Goal: Task Accomplishment & Management: Complete application form

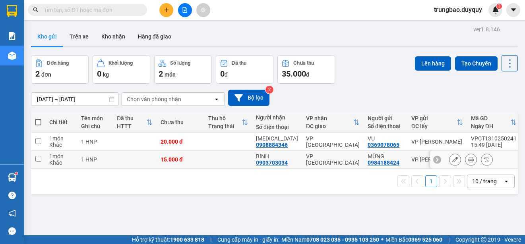
click at [38, 158] on input "checkbox" at bounding box center [38, 159] width 6 height 6
checkbox input "true"
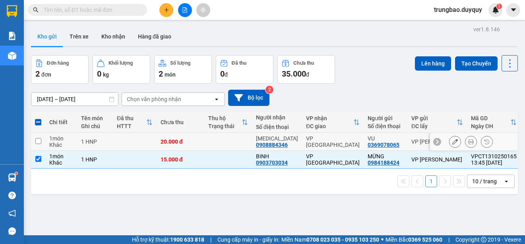
click at [37, 140] on input "checkbox" at bounding box center [38, 141] width 6 height 6
checkbox input "true"
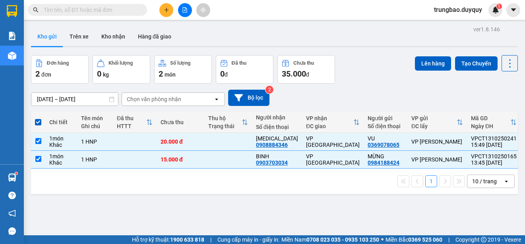
click at [442, 54] on div "ver 1.8.146 Kho gửi Trên xe Kho nhận Hàng đã giao Đơn hàng 2 đơn Khối lượng 0 k…" at bounding box center [274, 146] width 493 height 244
click at [438, 63] on button "Lên hàng" at bounding box center [433, 63] width 36 height 14
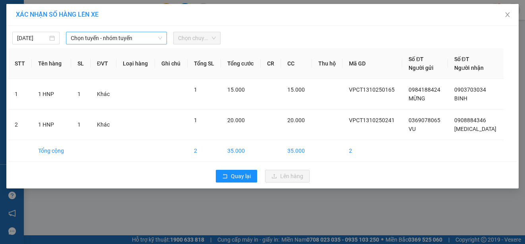
click at [143, 38] on span "Chọn tuyến - nhóm tuyến" at bounding box center [116, 38] width 91 height 12
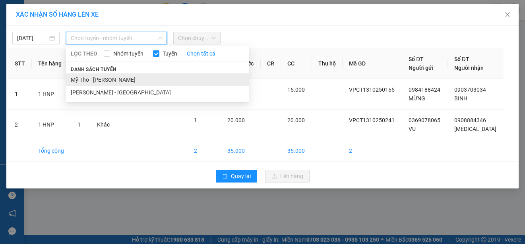
click at [136, 79] on li "Mỹ Tho - [PERSON_NAME]" at bounding box center [157, 80] width 183 height 13
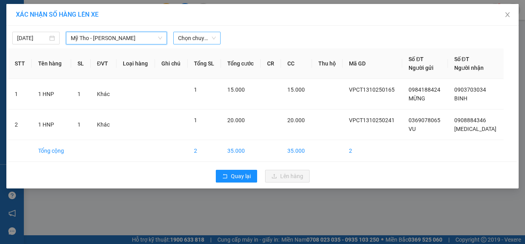
click at [204, 38] on span "Chọn chuyến" at bounding box center [197, 38] width 38 height 12
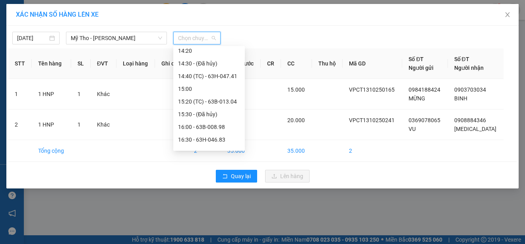
scroll to position [437, 0]
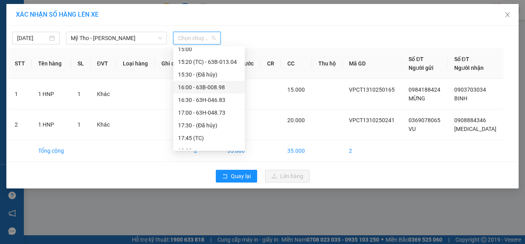
click at [226, 89] on div "16:00 - 63B-008.98" at bounding box center [209, 87] width 62 height 9
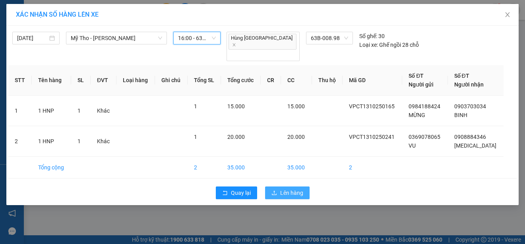
click at [283, 189] on span "Lên hàng" at bounding box center [291, 193] width 23 height 9
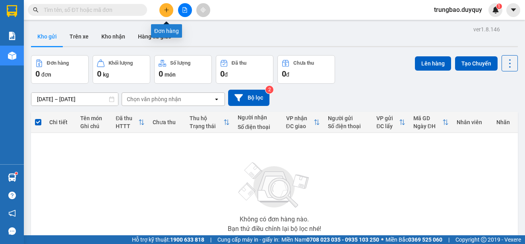
click at [168, 11] on icon "plus" at bounding box center [167, 10] width 6 height 6
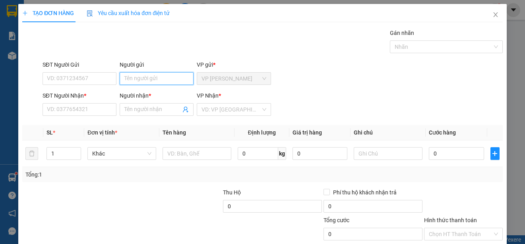
click at [145, 77] on input "Người gửi" at bounding box center [157, 78] width 74 height 13
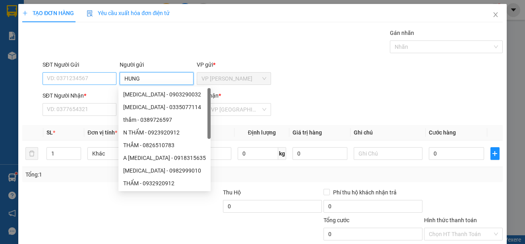
type input "HUNG"
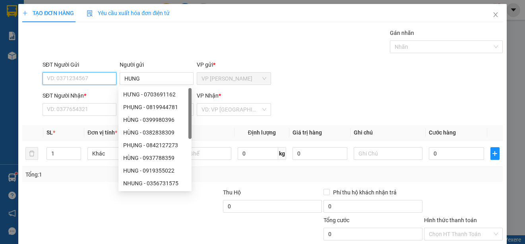
click at [97, 79] on input "SĐT Người Gửi" at bounding box center [80, 78] width 74 height 13
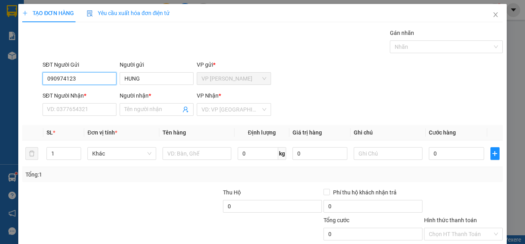
type input "0909741232"
click at [105, 91] on div "0909741232 - HÙNG" at bounding box center [79, 94] width 64 height 9
type input "HÙNG"
type input "0909741232"
type input "HÙNG"
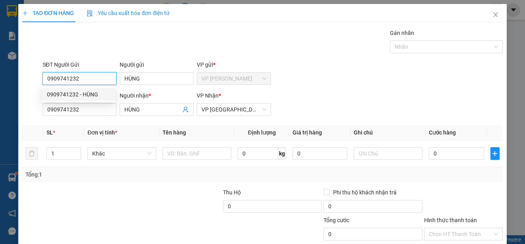
type input "30.000"
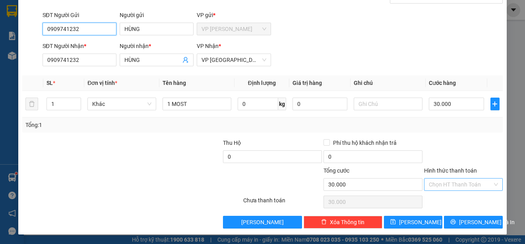
type input "0909741232"
click at [456, 183] on input "Hình thức thanh toán" at bounding box center [461, 185] width 64 height 12
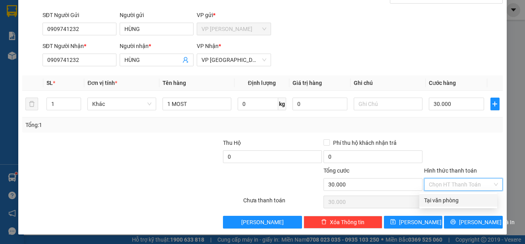
click at [456, 199] on div "Tại văn phòng" at bounding box center [458, 200] width 68 height 9
type input "0"
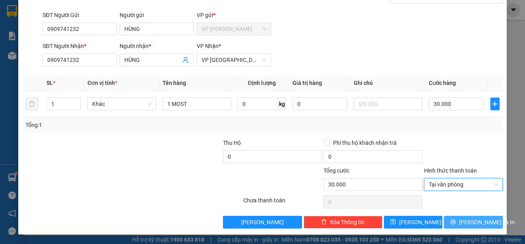
click at [465, 218] on span "[PERSON_NAME] và In" at bounding box center [487, 222] width 56 height 9
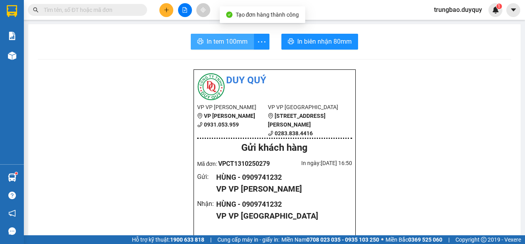
click at [229, 46] on span "In tem 100mm" at bounding box center [227, 42] width 41 height 10
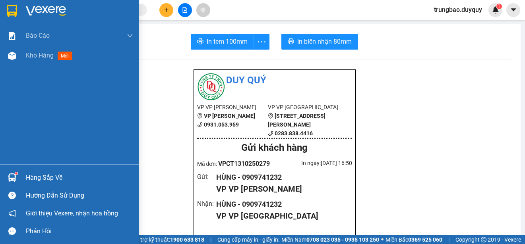
click at [14, 8] on img at bounding box center [12, 11] width 10 height 12
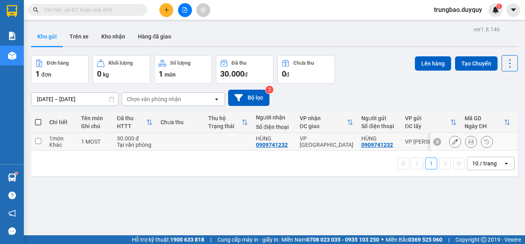
click at [39, 141] on input "checkbox" at bounding box center [38, 141] width 6 height 6
checkbox input "true"
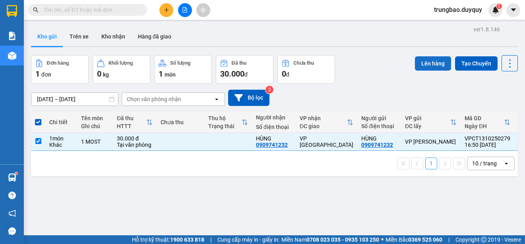
click at [422, 64] on button "Lên hàng" at bounding box center [433, 63] width 36 height 14
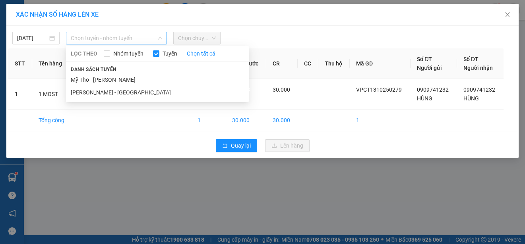
click at [150, 40] on span "Chọn tuyến - nhóm tuyến" at bounding box center [116, 38] width 91 height 12
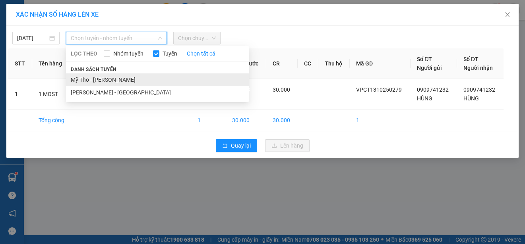
click at [139, 78] on li "Mỹ Tho - [PERSON_NAME]" at bounding box center [157, 80] width 183 height 13
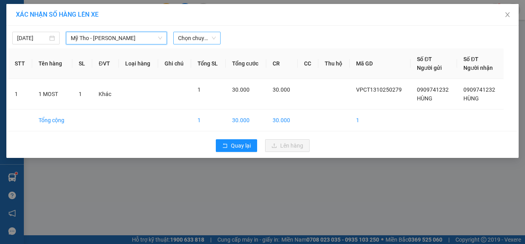
click at [206, 39] on span "Chọn chuyến" at bounding box center [197, 38] width 38 height 12
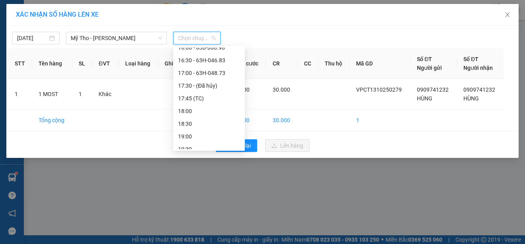
scroll to position [483, 0]
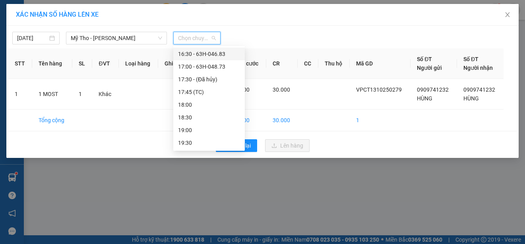
click at [226, 54] on div "16:30 - 63H-046.83" at bounding box center [209, 54] width 62 height 9
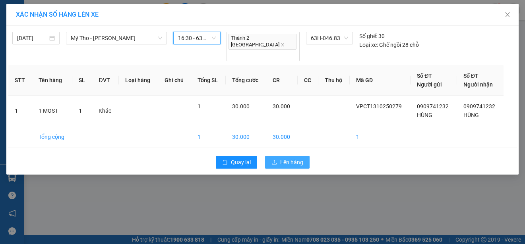
click at [297, 158] on span "Lên hàng" at bounding box center [291, 162] width 23 height 9
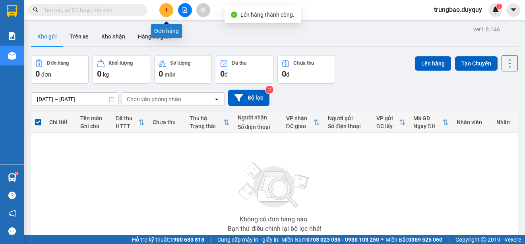
click at [167, 14] on button at bounding box center [166, 10] width 14 height 14
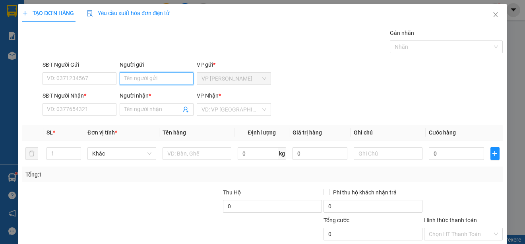
click at [161, 76] on input "Người gửi" at bounding box center [157, 78] width 74 height 13
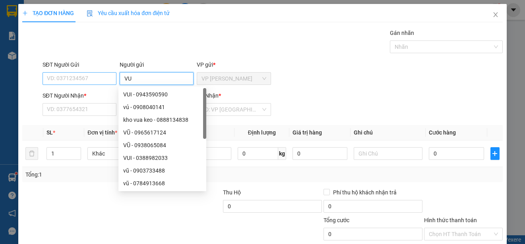
type input "VU"
click at [103, 79] on input "SĐT Người Gửi" at bounding box center [80, 78] width 74 height 13
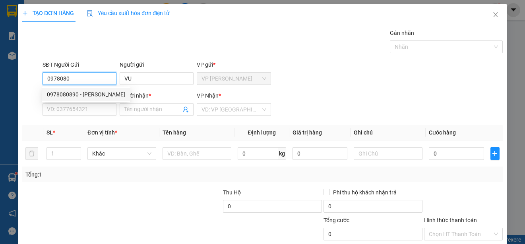
click at [95, 90] on div "0978080890 - [PERSON_NAME]" at bounding box center [86, 94] width 78 height 9
type input "0978080890"
type input "VŨ"
type input "0936150537"
type input "TRI"
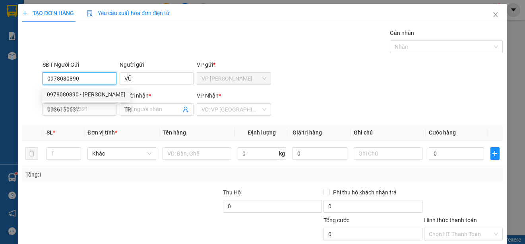
type input "25.000"
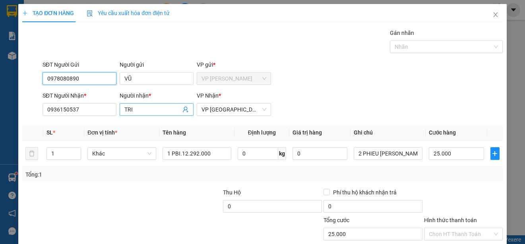
type input "0978080890"
click at [149, 110] on input "TRI" at bounding box center [152, 109] width 56 height 9
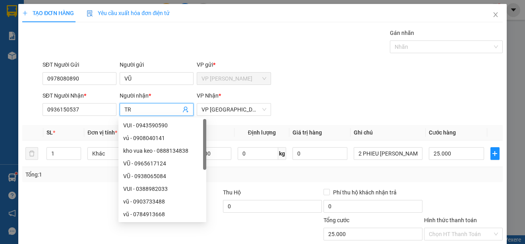
type input "T"
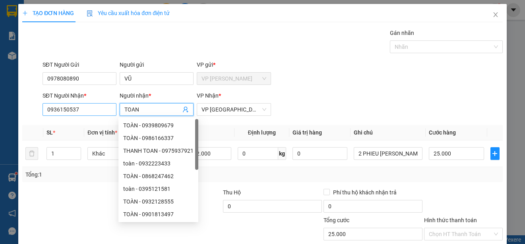
type input "TOAN"
click at [103, 108] on input "0936150537" at bounding box center [80, 109] width 74 height 13
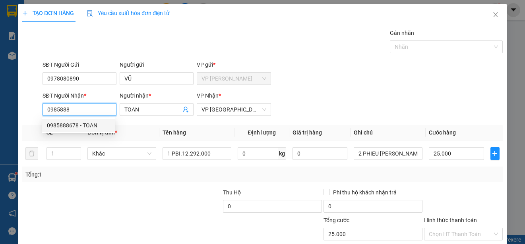
click at [95, 126] on div "0985888678 - TOAN" at bounding box center [79, 125] width 64 height 9
type input "0985888678"
type input "30.000"
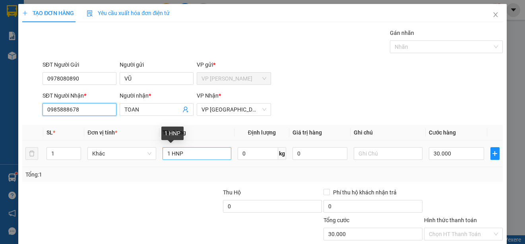
type input "0985888678"
click at [168, 154] on input "1 HNP" at bounding box center [197, 153] width 69 height 13
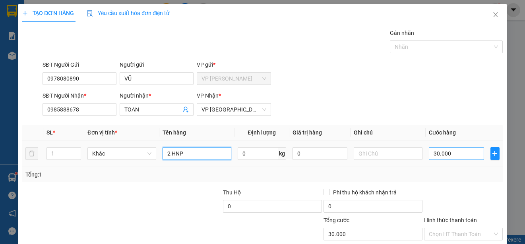
type input "2 HNP"
click at [429, 155] on input "30.000" at bounding box center [456, 153] width 55 height 13
type input "0"
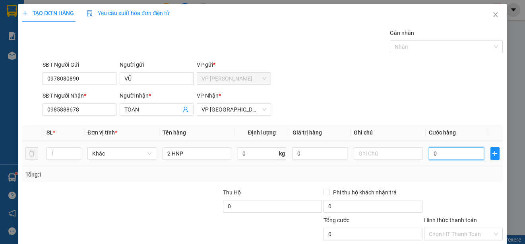
click at [429, 155] on input "0" at bounding box center [456, 153] width 55 height 13
type input "50"
type input "500"
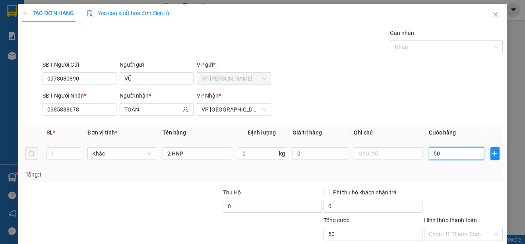
type input "500"
type input "5.000"
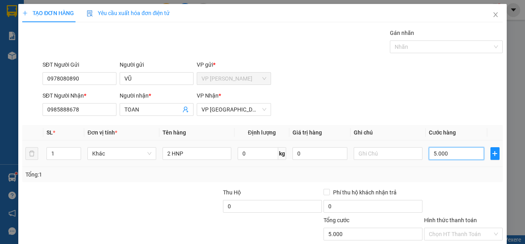
type input "50.000"
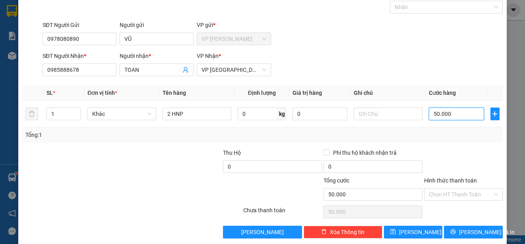
scroll to position [50, 0]
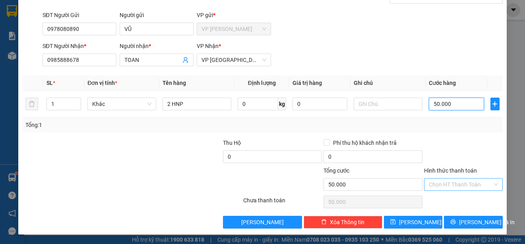
type input "50.000"
click at [482, 183] on input "Hình thức thanh toán" at bounding box center [461, 185] width 64 height 12
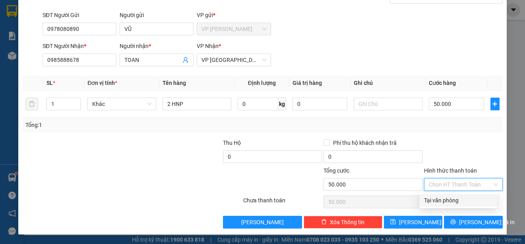
click at [479, 203] on div "Tại văn phòng" at bounding box center [458, 200] width 68 height 9
type input "0"
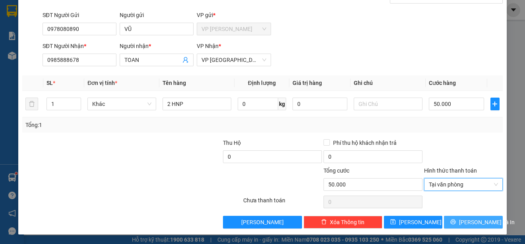
click at [479, 219] on span "[PERSON_NAME] và In" at bounding box center [487, 222] width 56 height 9
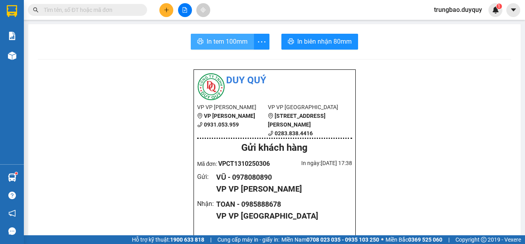
click at [224, 43] on span "In tem 100mm" at bounding box center [227, 42] width 41 height 10
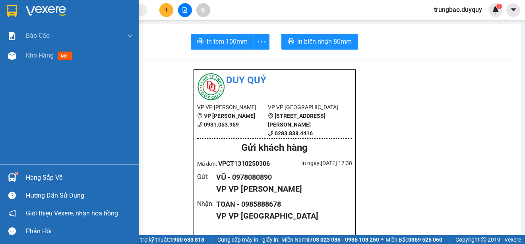
click at [11, 11] on img at bounding box center [12, 11] width 10 height 12
